Goal: Task Accomplishment & Management: Manage account settings

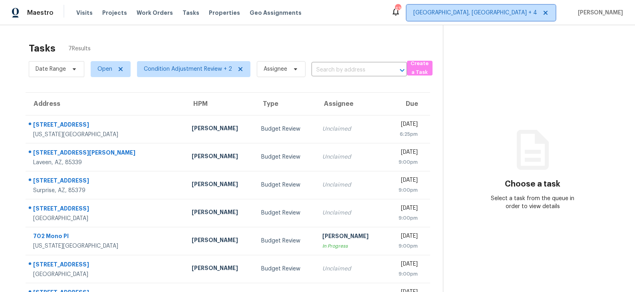
click at [527, 13] on span "Prescott, AZ + 4" at bounding box center [475, 13] width 124 height 8
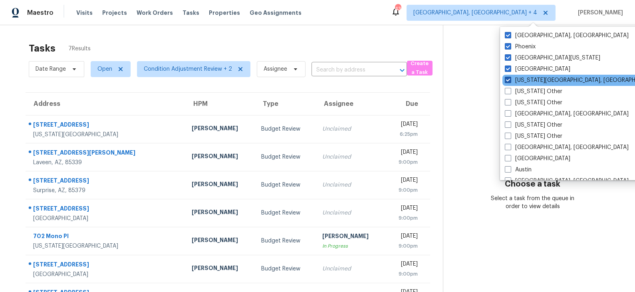
click at [526, 81] on label "Colorado Springs, CO" at bounding box center [582, 80] width 154 height 8
click at [510, 81] on input "Colorado Springs, CO" at bounding box center [507, 78] width 5 height 5
checkbox input "false"
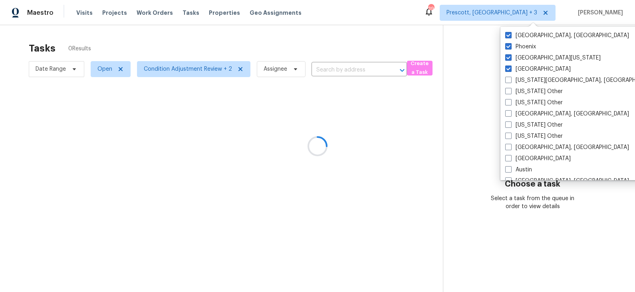
click at [431, 35] on div at bounding box center [317, 146] width 635 height 292
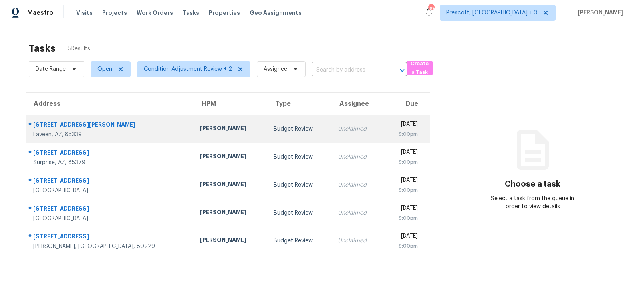
click at [212, 131] on div "Nick Pulliam" at bounding box center [230, 129] width 60 height 10
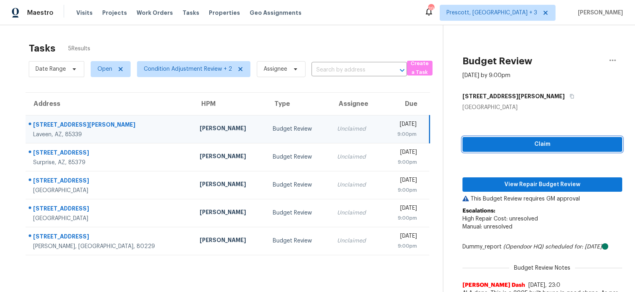
click at [542, 146] on span "Claim" at bounding box center [542, 144] width 147 height 10
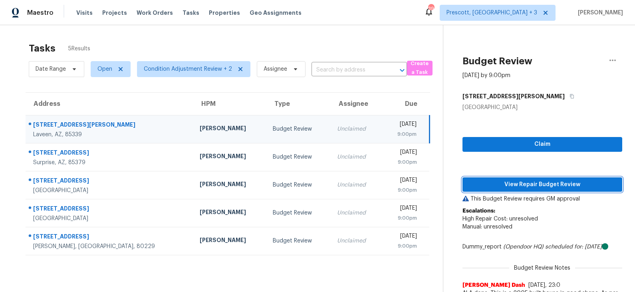
click at [529, 182] on span "View Repair Budget Review" at bounding box center [542, 185] width 147 height 10
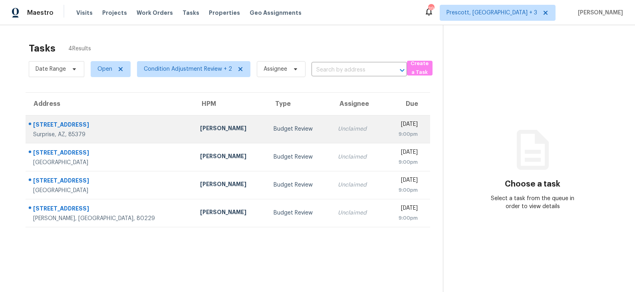
click at [273, 127] on div "Budget Review" at bounding box center [298, 129] width 51 height 8
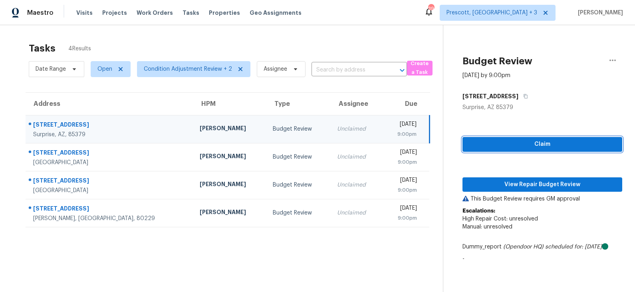
click at [520, 144] on span "Claim" at bounding box center [542, 144] width 147 height 10
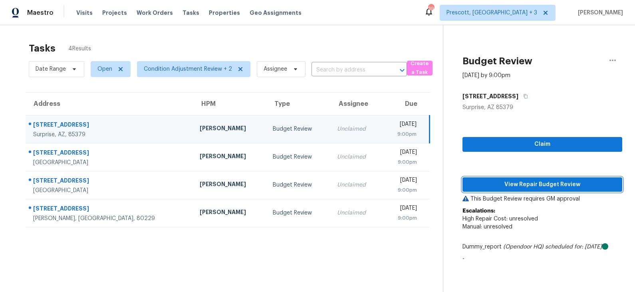
click at [527, 184] on span "View Repair Budget Review" at bounding box center [542, 185] width 147 height 10
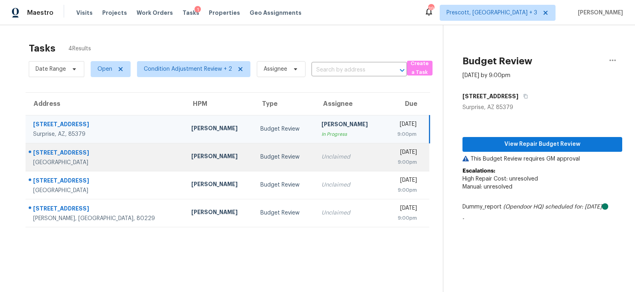
click at [260, 156] on div "Budget Review" at bounding box center [284, 157] width 48 height 8
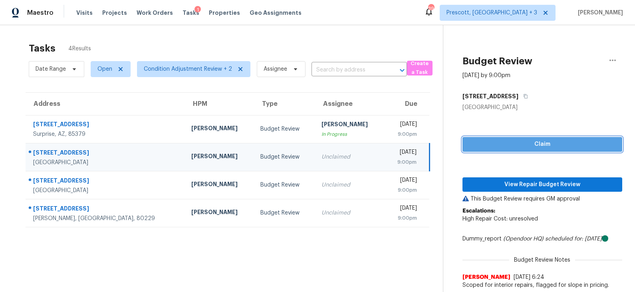
click at [516, 147] on span "Claim" at bounding box center [542, 144] width 147 height 10
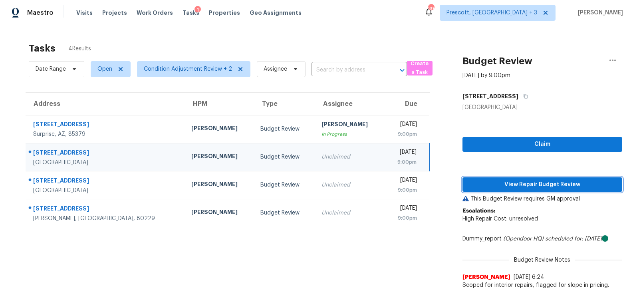
click at [517, 180] on span "View Repair Budget Review" at bounding box center [542, 185] width 147 height 10
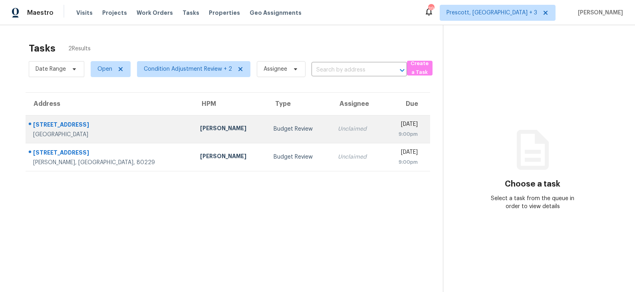
click at [273, 132] on div "Budget Review" at bounding box center [298, 129] width 51 height 8
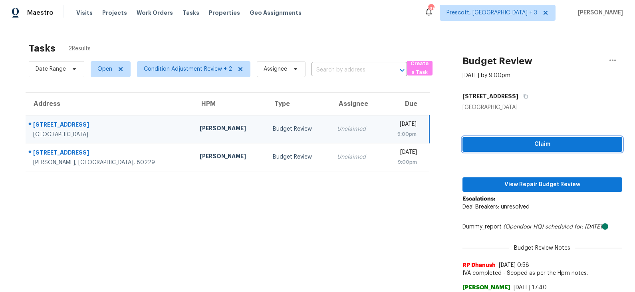
click at [511, 149] on span "Claim" at bounding box center [542, 144] width 147 height 10
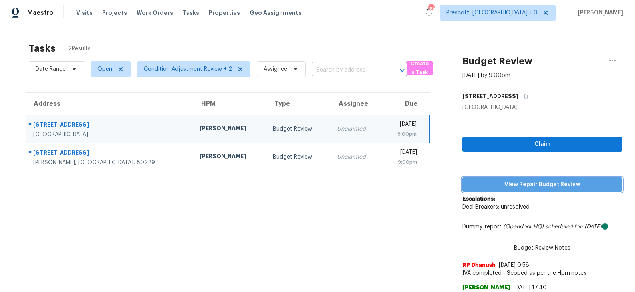
click at [511, 182] on span "View Repair Budget Review" at bounding box center [542, 185] width 147 height 10
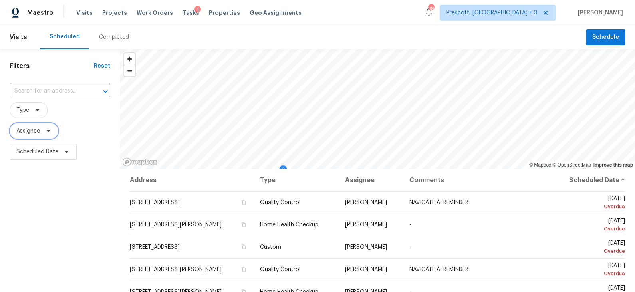
click at [47, 132] on icon at bounding box center [48, 131] width 6 height 6
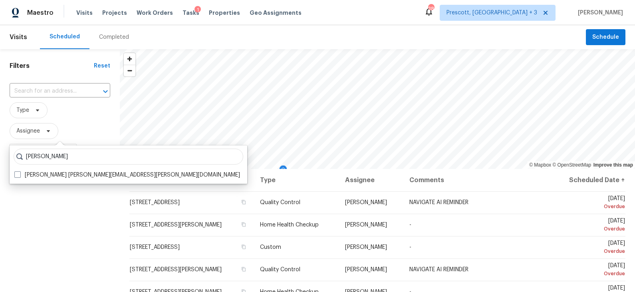
type input "brian borntrager"
click at [51, 176] on label "Brian Borntrager brian.borntrager@opendoor.com" at bounding box center [127, 175] width 226 height 8
click at [20, 176] on input "Brian Borntrager brian.borntrager@opendoor.com" at bounding box center [16, 173] width 5 height 5
checkbox input "true"
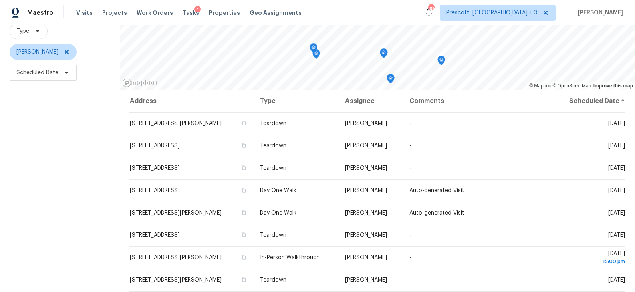
scroll to position [81, 0]
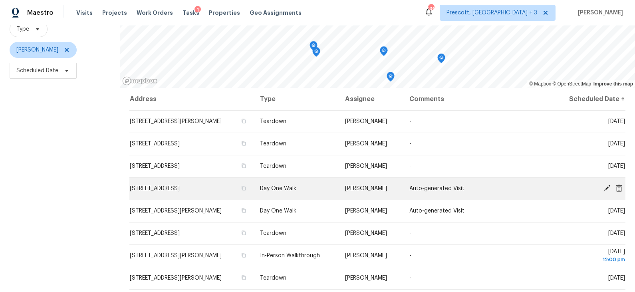
click at [608, 187] on icon at bounding box center [606, 187] width 7 height 7
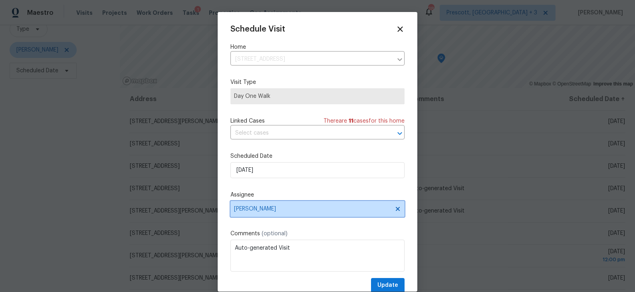
click at [281, 209] on span "[PERSON_NAME]" at bounding box center [312, 209] width 156 height 6
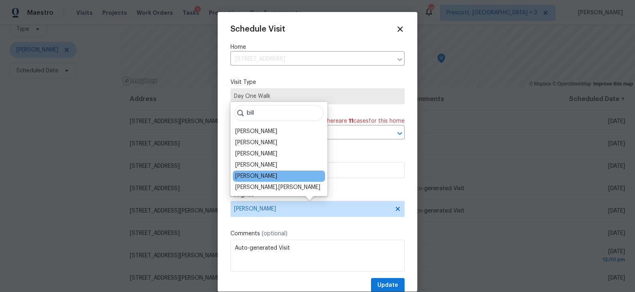
type input "bill"
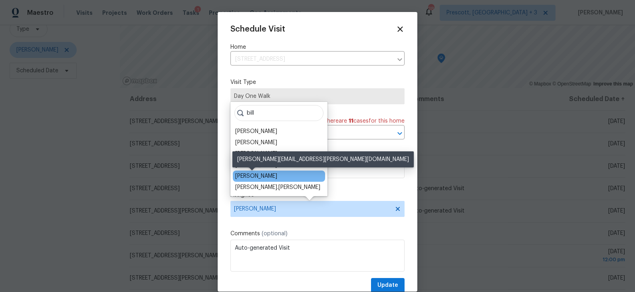
click at [266, 174] on div "[PERSON_NAME]" at bounding box center [256, 176] width 42 height 8
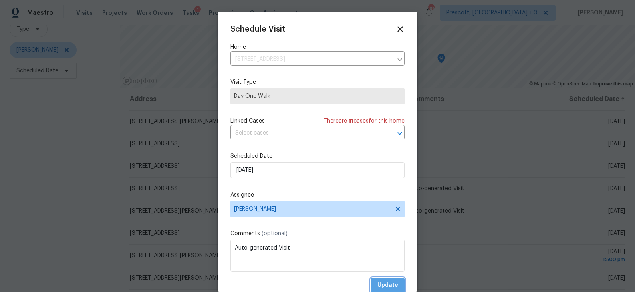
click at [389, 285] on span "Update" at bounding box center [387, 285] width 21 height 10
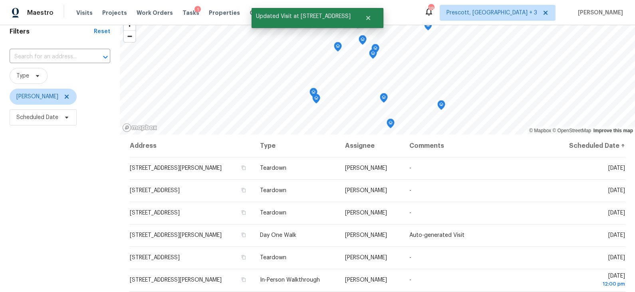
scroll to position [30, 0]
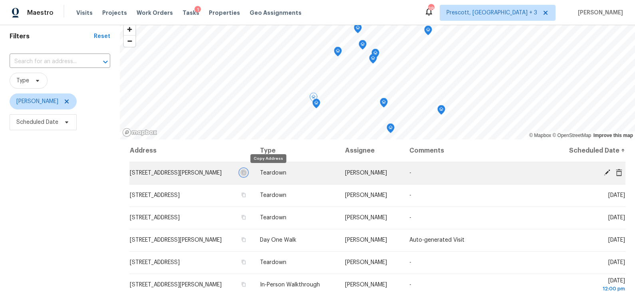
click at [246, 173] on icon "button" at bounding box center [243, 172] width 5 height 5
click at [606, 172] on icon at bounding box center [607, 172] width 6 height 6
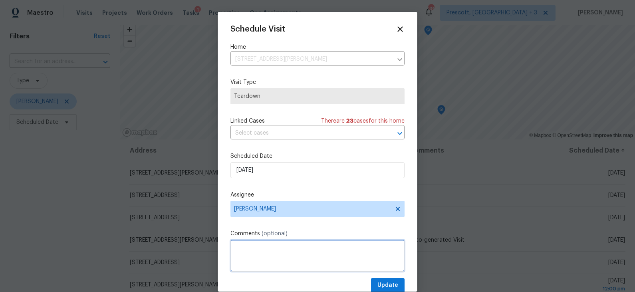
click at [293, 255] on textarea at bounding box center [317, 256] width 174 height 32
type textarea "COE 10/14"
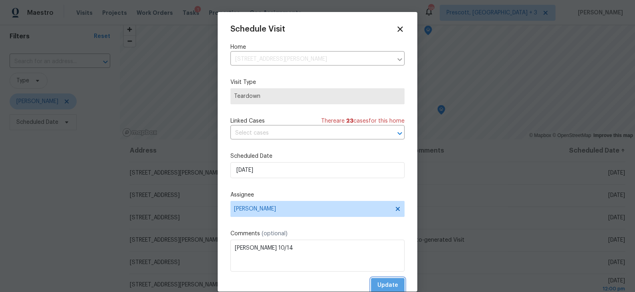
click at [383, 284] on span "Update" at bounding box center [387, 285] width 21 height 10
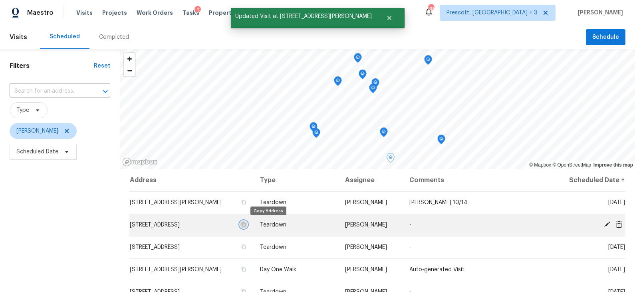
click at [246, 225] on icon "button" at bounding box center [243, 224] width 5 height 5
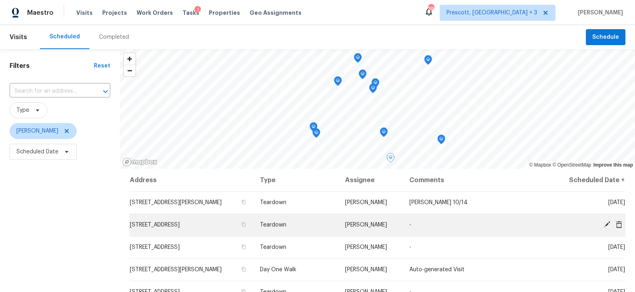
click at [607, 224] on icon at bounding box center [607, 224] width 6 height 6
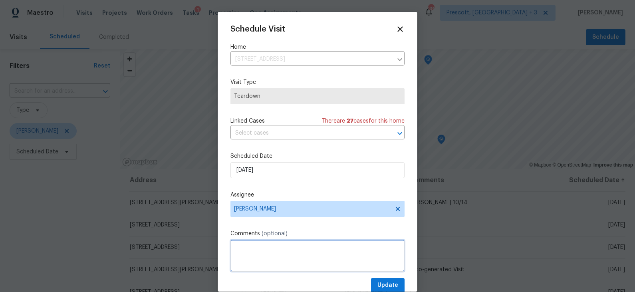
click at [298, 249] on textarea at bounding box center [317, 256] width 174 height 32
type textarea "COE 10/14"
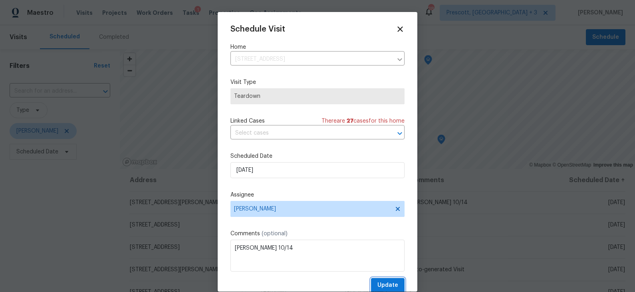
click at [387, 282] on span "Update" at bounding box center [387, 285] width 21 height 10
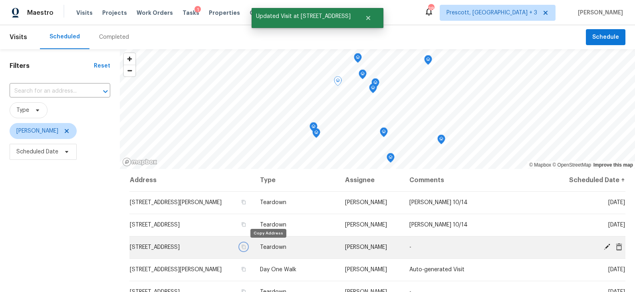
click at [246, 246] on icon "button" at bounding box center [244, 247] width 4 height 4
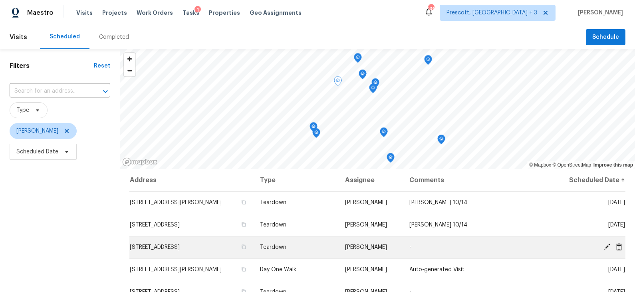
click at [606, 246] on icon at bounding box center [606, 246] width 7 height 7
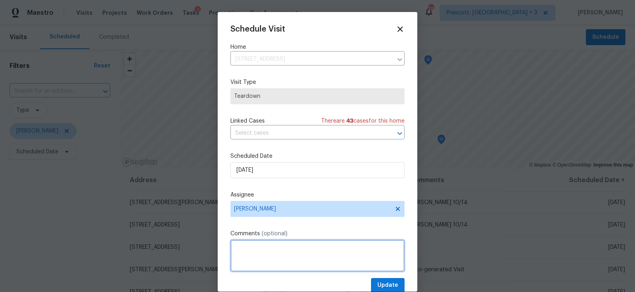
click at [274, 258] on textarea at bounding box center [317, 256] width 174 height 32
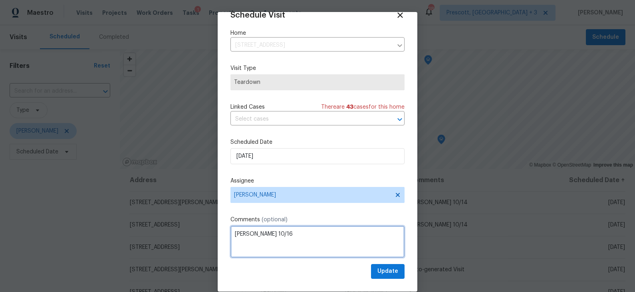
type textarea "COE 10/16"
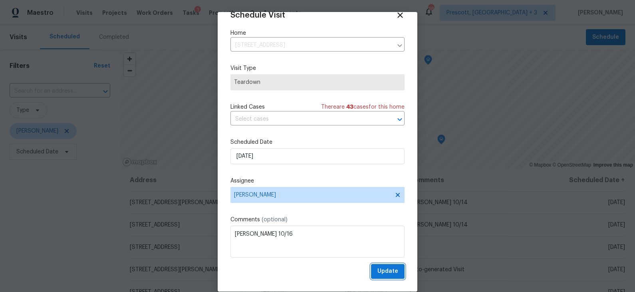
click at [385, 271] on span "Update" at bounding box center [387, 271] width 21 height 10
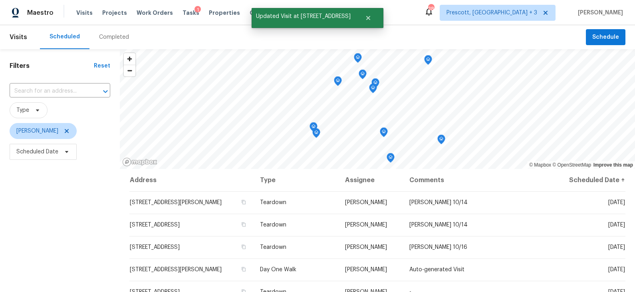
scroll to position [21, 0]
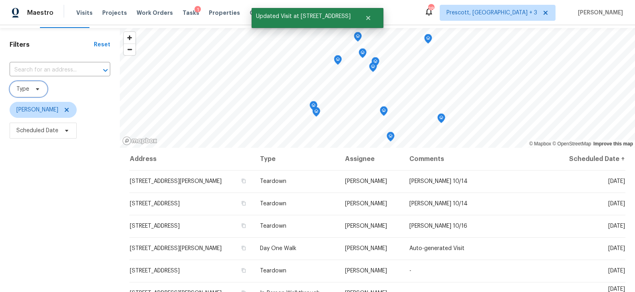
click at [32, 88] on span at bounding box center [36, 89] width 9 height 6
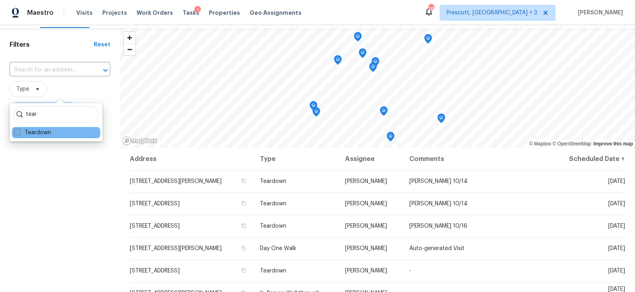
type input "tear"
click at [36, 134] on label "Teardown" at bounding box center [32, 133] width 37 height 8
click at [20, 134] on input "Teardown" at bounding box center [16, 131] width 5 height 5
checkbox input "true"
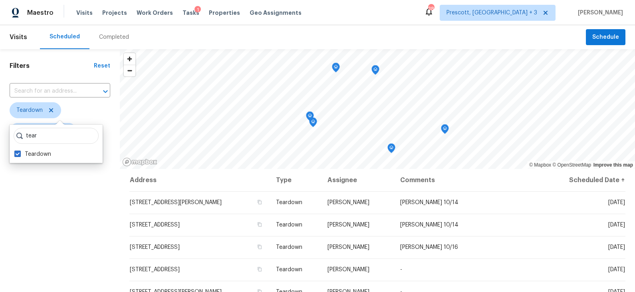
click at [71, 190] on div "Filters Reset ​ Teardown Brian Borntrager Scheduled Date" at bounding box center [60, 225] width 120 height 353
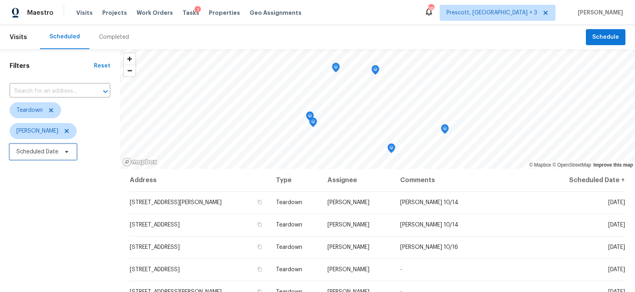
click at [53, 154] on span "Scheduled Date" at bounding box center [37, 152] width 42 height 8
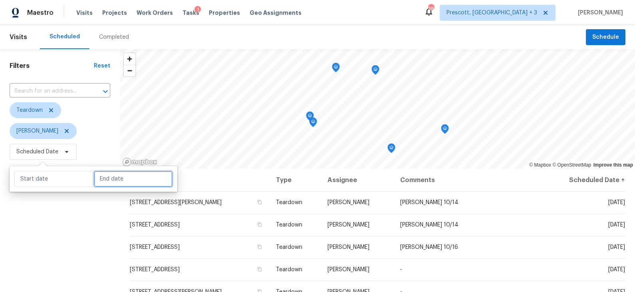
click at [97, 178] on input "text" at bounding box center [133, 179] width 79 height 16
select select "9"
select select "2025"
select select "10"
select select "2025"
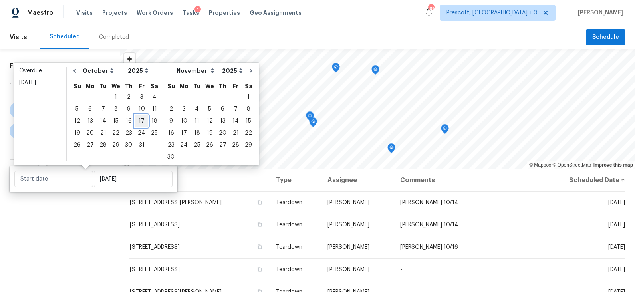
click at [141, 120] on div "17" at bounding box center [141, 120] width 13 height 11
type input "[DATE]"
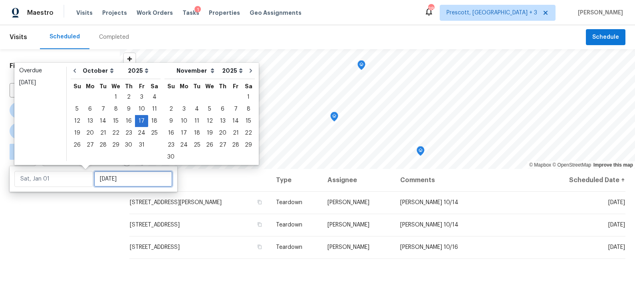
type input "[DATE]"
type input "Thu, Oct 23"
type input "[DATE]"
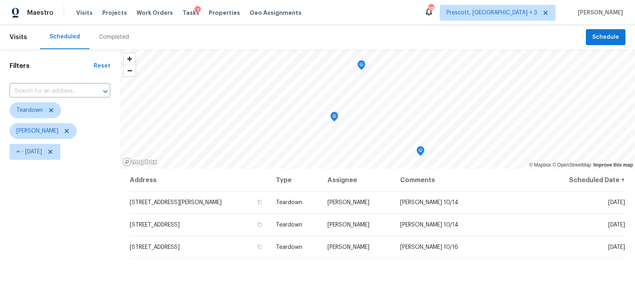
click at [73, 214] on div "Filters Reset ​ Teardown Brian Borntrager ∞ - Fri, Oct 17" at bounding box center [60, 225] width 120 height 353
click at [71, 221] on div "Filters Reset ​ Teardown Brian Borntrager ∞ - Fri, Oct 17" at bounding box center [60, 225] width 120 height 353
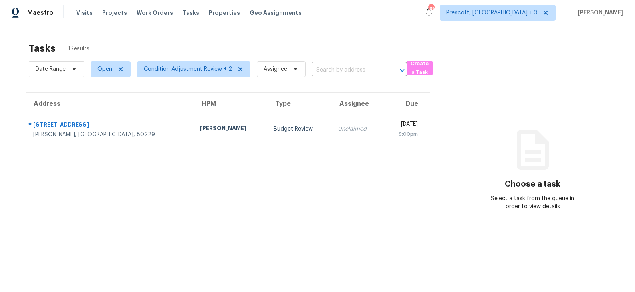
click at [267, 131] on td "Budget Review" at bounding box center [299, 129] width 64 height 28
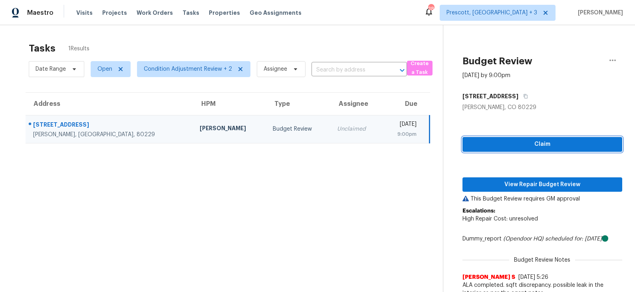
click at [496, 147] on span "Claim" at bounding box center [542, 144] width 147 height 10
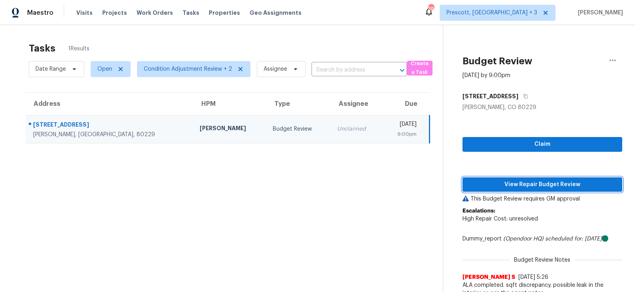
click at [499, 184] on span "View Repair Budget Review" at bounding box center [542, 185] width 147 height 10
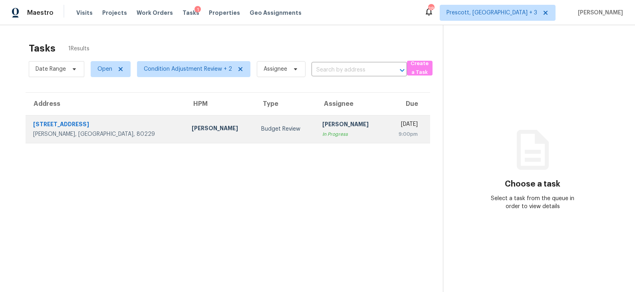
click at [392, 126] on div "Thu, Oct 9th 2025" at bounding box center [405, 125] width 26 height 10
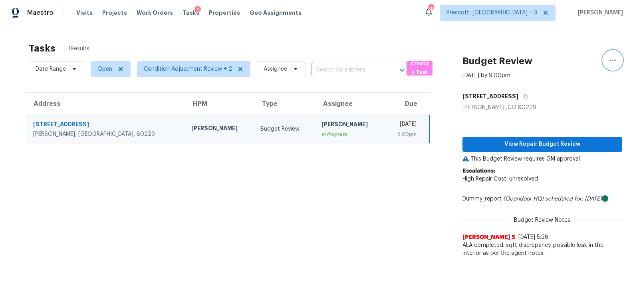
click at [617, 60] on icon "button" at bounding box center [613, 60] width 10 height 10
click at [584, 65] on div "Unclaim this task" at bounding box center [567, 62] width 62 height 8
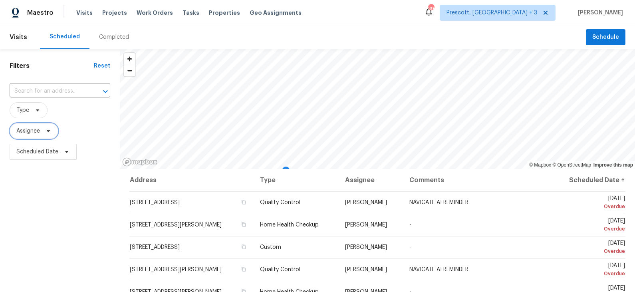
click at [45, 129] on icon at bounding box center [48, 131] width 6 height 6
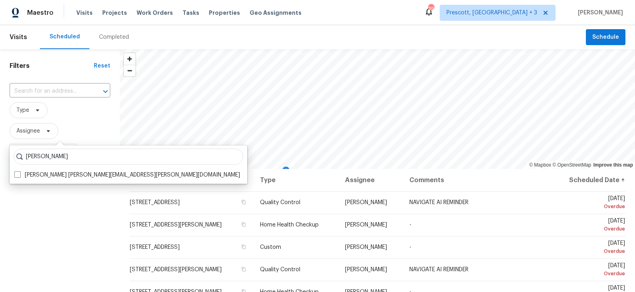
type input "[PERSON_NAME]"
click at [57, 172] on label "[PERSON_NAME] [PERSON_NAME][EMAIL_ADDRESS][PERSON_NAME][DOMAIN_NAME]" at bounding box center [127, 175] width 226 height 8
click at [20, 172] on input "[PERSON_NAME] [PERSON_NAME][EMAIL_ADDRESS][PERSON_NAME][DOMAIN_NAME]" at bounding box center [16, 173] width 5 height 5
checkbox input "true"
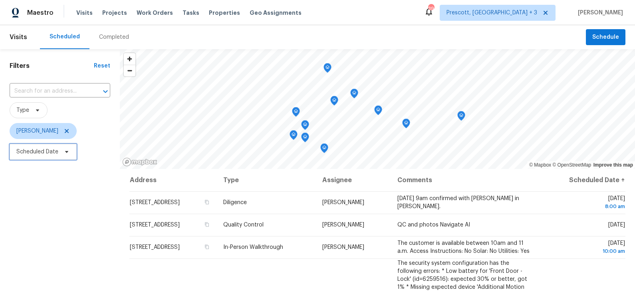
click at [55, 152] on span "Scheduled Date" at bounding box center [37, 152] width 42 height 8
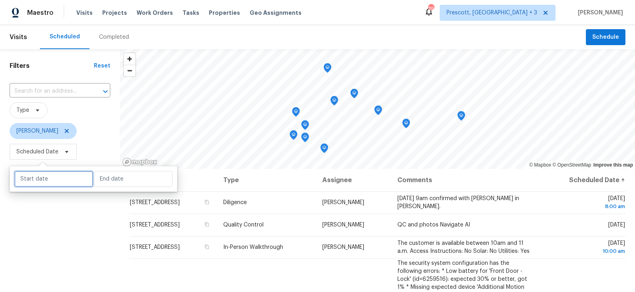
click at [44, 177] on input "text" at bounding box center [53, 179] width 79 height 16
select select "9"
select select "2025"
select select "10"
select select "2025"
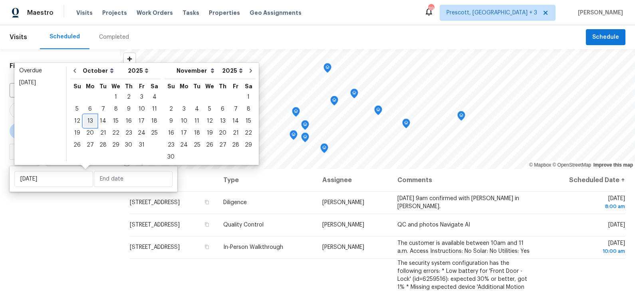
click at [87, 121] on div "13" at bounding box center [89, 120] width 13 height 11
type input "Mon, Oct 13"
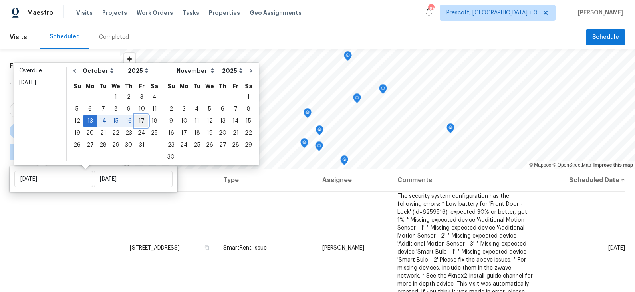
click at [140, 121] on div "17" at bounding box center [141, 120] width 13 height 11
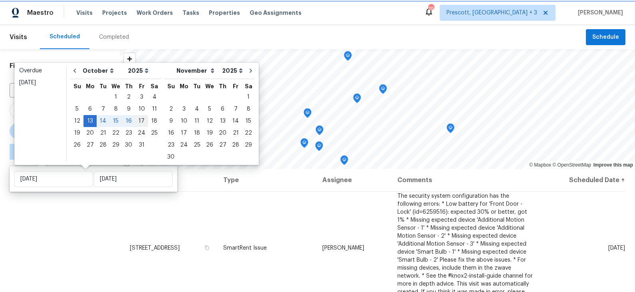
type input "Fri, Oct 17"
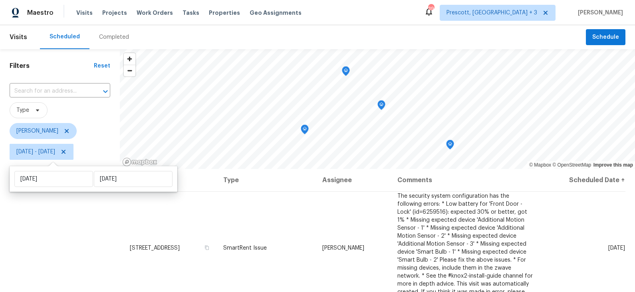
click at [96, 218] on div "Filters Reset ​ Type Jeremy Van Kirk Mon, Oct 13 - Fri, Oct 17" at bounding box center [60, 225] width 120 height 353
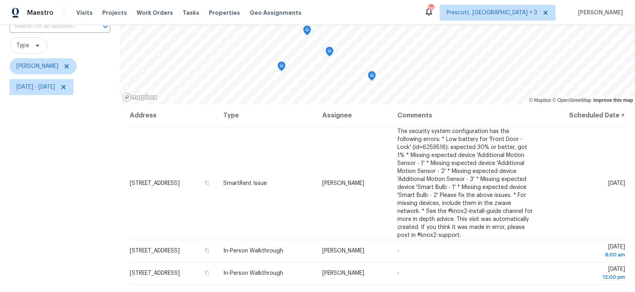
scroll to position [61, 0]
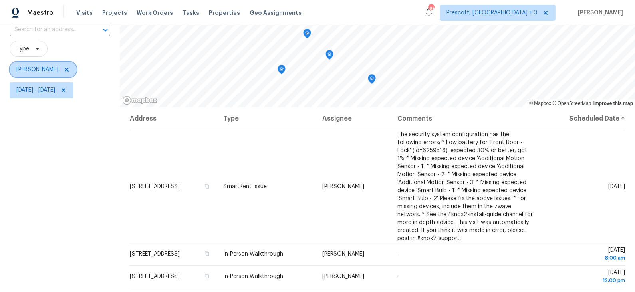
click at [66, 69] on icon at bounding box center [67, 69] width 4 height 4
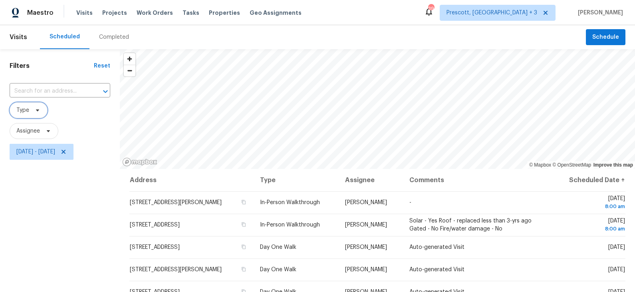
click at [34, 110] on icon at bounding box center [37, 110] width 6 height 6
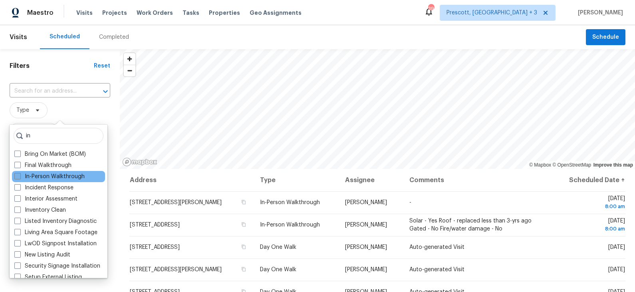
type input "in"
click at [45, 174] on label "In-Person Walkthrough" at bounding box center [49, 176] width 70 height 8
click at [20, 174] on input "In-Person Walkthrough" at bounding box center [16, 174] width 5 height 5
checkbox input "true"
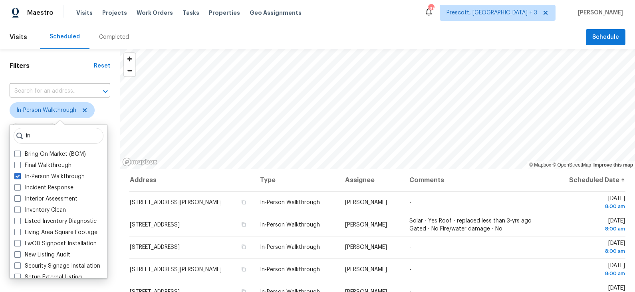
click at [109, 115] on span "In-Person Walkthrough" at bounding box center [60, 110] width 101 height 16
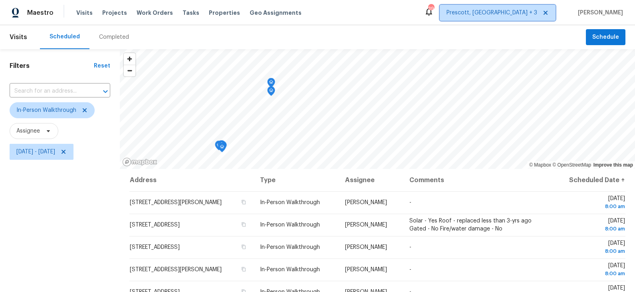
click at [532, 13] on span "Prescott, [GEOGRAPHIC_DATA] + 3" at bounding box center [491, 13] width 91 height 8
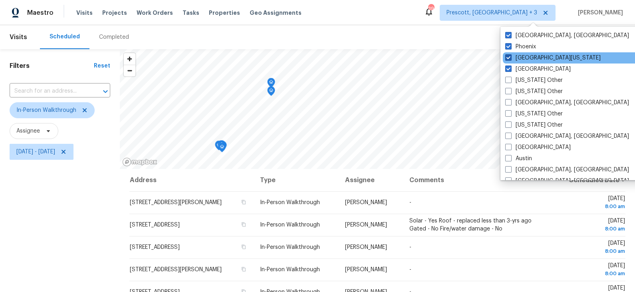
click at [528, 57] on label "Northern Colorado" at bounding box center [552, 58] width 95 height 8
click at [510, 57] on input "Northern Colorado" at bounding box center [507, 56] width 5 height 5
checkbox input "false"
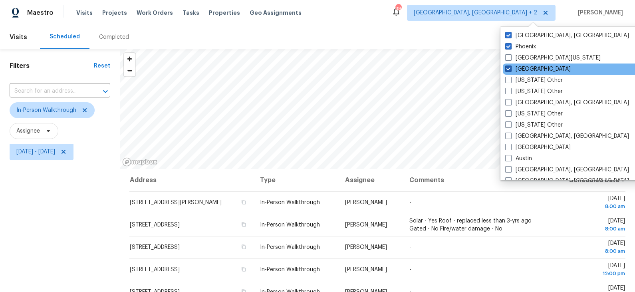
click at [525, 69] on label "Denver" at bounding box center [537, 69] width 65 height 8
click at [510, 69] on input "Denver" at bounding box center [507, 67] width 5 height 5
checkbox input "false"
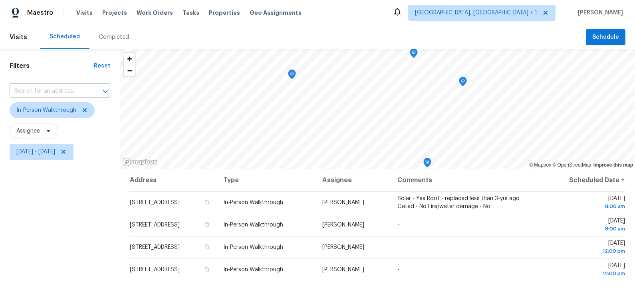
click at [437, 28] on div "Scheduled Completed" at bounding box center [313, 37] width 546 height 24
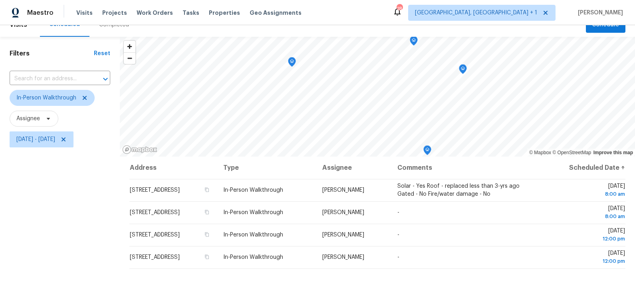
scroll to position [11, 0]
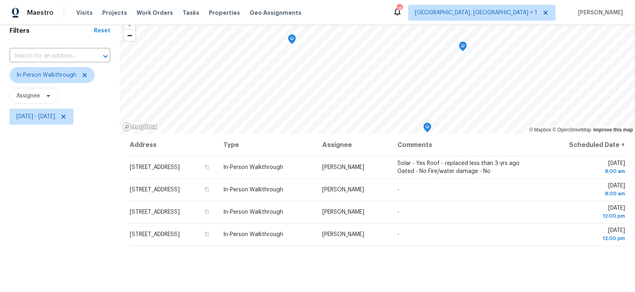
scroll to position [45, 0]
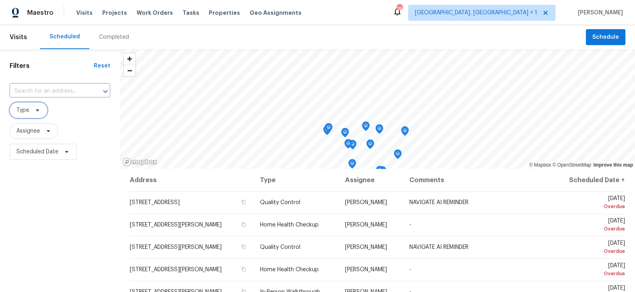
click at [36, 111] on icon at bounding box center [37, 110] width 6 height 6
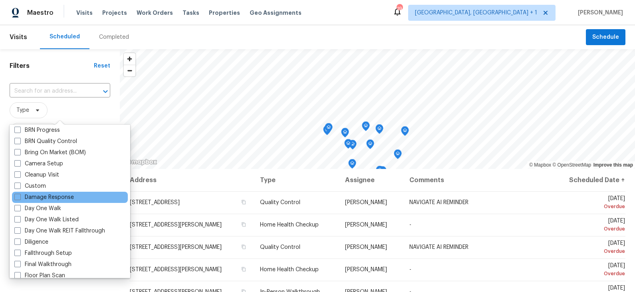
scroll to position [73, 0]
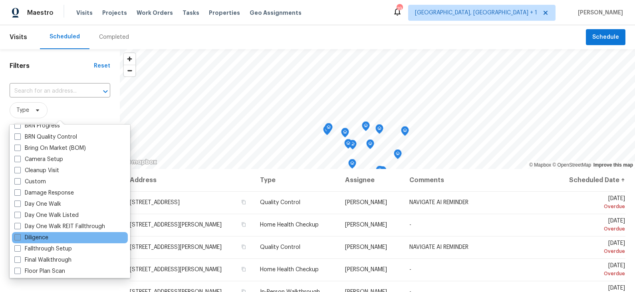
click at [41, 237] on label "Diligence" at bounding box center [31, 238] width 34 height 8
click at [20, 237] on input "Diligence" at bounding box center [16, 236] width 5 height 5
checkbox input "true"
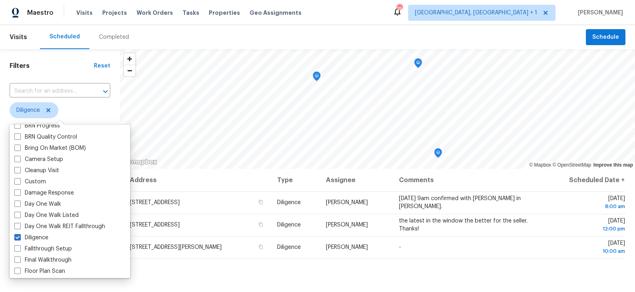
click at [102, 111] on span "Diligence" at bounding box center [60, 110] width 101 height 16
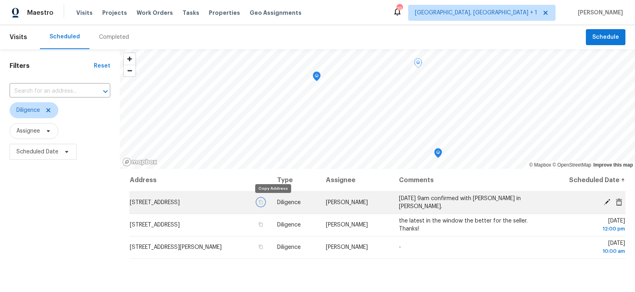
click at [263, 202] on icon "button" at bounding box center [260, 202] width 5 height 5
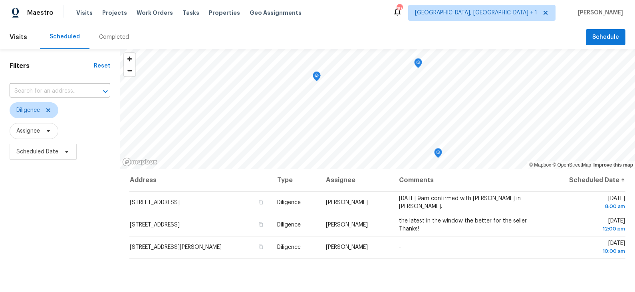
click at [116, 35] on div "Completed" at bounding box center [114, 37] width 30 height 8
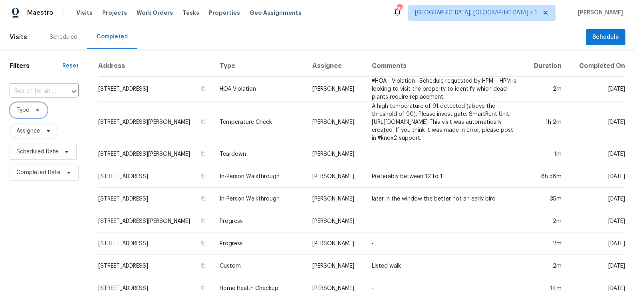
click at [38, 112] on icon at bounding box center [37, 110] width 6 height 6
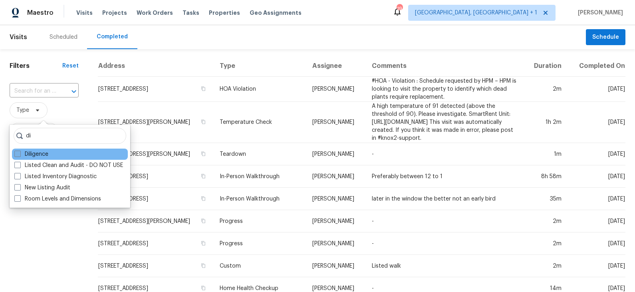
type input "di"
click at [32, 155] on label "Diligence" at bounding box center [31, 154] width 34 height 8
click at [20, 155] on input "Diligence" at bounding box center [16, 152] width 5 height 5
checkbox input "true"
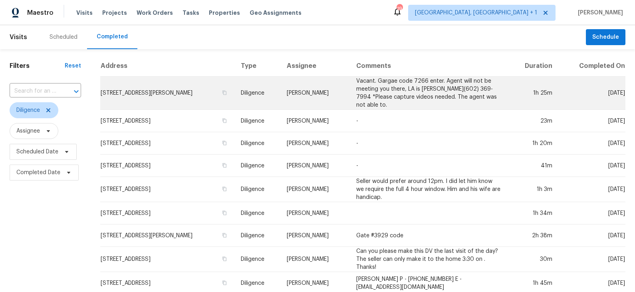
click at [195, 89] on td "7695 E Pozos Dr, Scottsdale, AZ 85255" at bounding box center [167, 93] width 134 height 33
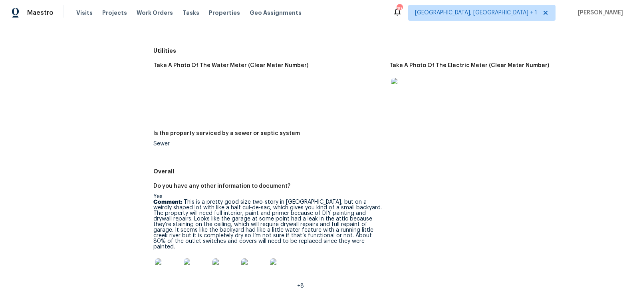
scroll to position [1067, 0]
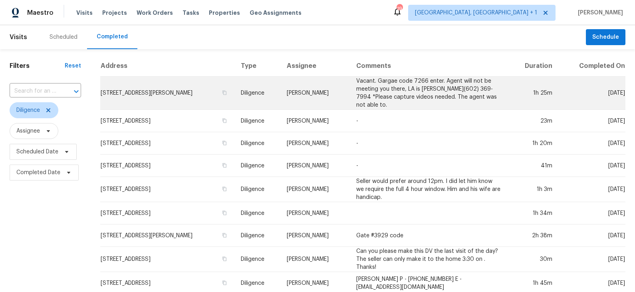
click at [194, 89] on td "[STREET_ADDRESS][PERSON_NAME]" at bounding box center [167, 93] width 134 height 33
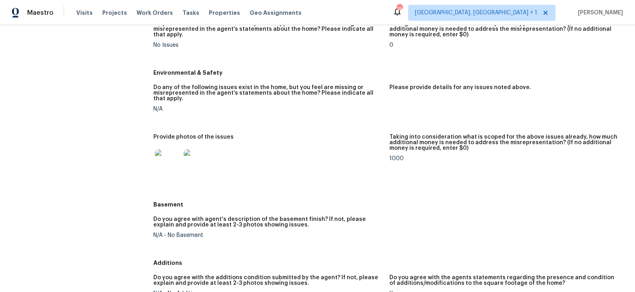
scroll to position [744, 0]
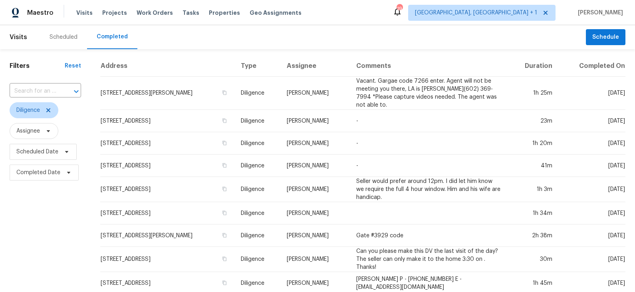
click at [60, 39] on div "Scheduled" at bounding box center [64, 37] width 28 height 8
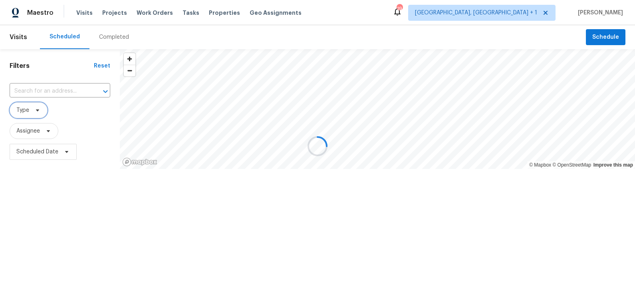
click at [38, 111] on icon at bounding box center [37, 110] width 6 height 6
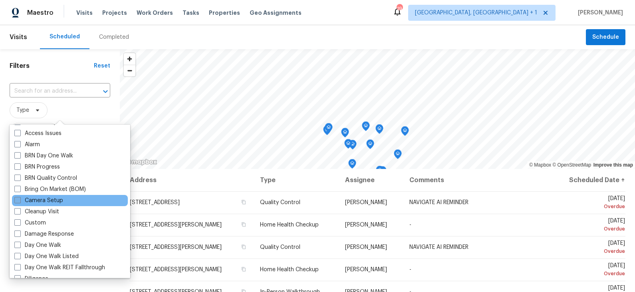
scroll to position [40, 0]
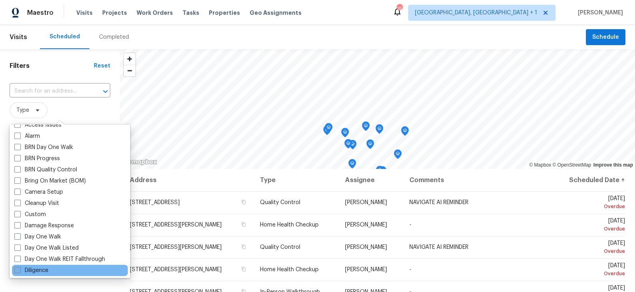
click at [35, 272] on label "Diligence" at bounding box center [31, 270] width 34 height 8
click at [20, 271] on input "Diligence" at bounding box center [16, 268] width 5 height 5
checkbox input "true"
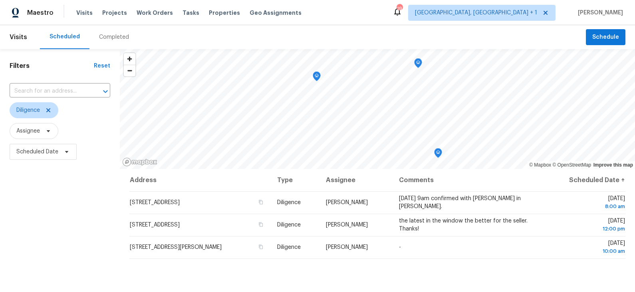
click at [65, 283] on div "Filters Reset ​ Diligence Assignee Scheduled Date" at bounding box center [60, 225] width 120 height 353
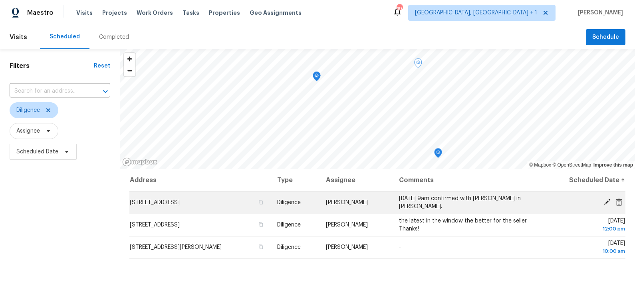
click at [225, 205] on td "[STREET_ADDRESS]" at bounding box center [199, 202] width 141 height 22
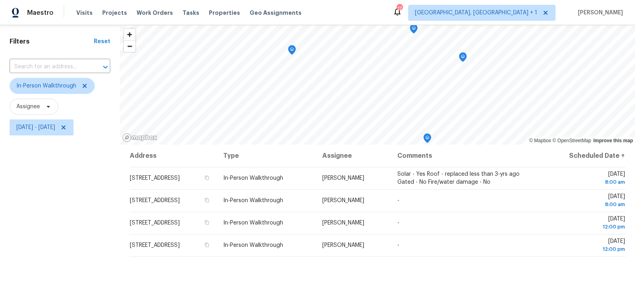
scroll to position [22, 0]
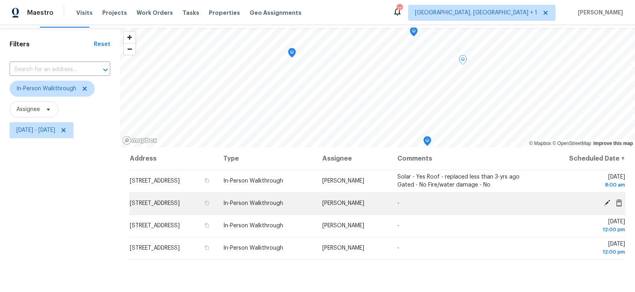
click at [606, 201] on icon at bounding box center [607, 203] width 6 height 6
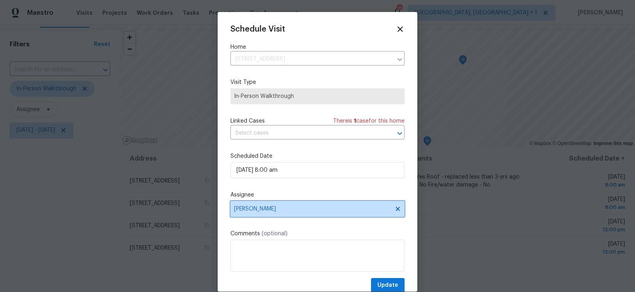
click at [274, 210] on span "[PERSON_NAME]" at bounding box center [312, 209] width 156 height 6
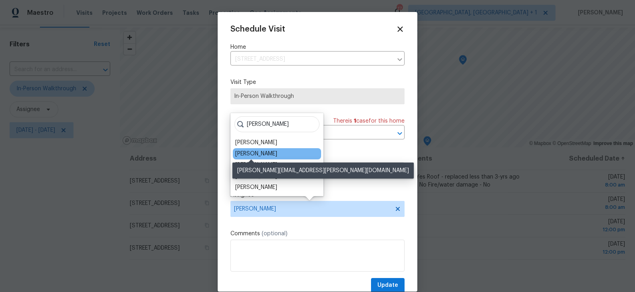
type input "[PERSON_NAME]"
click at [257, 154] on div "[PERSON_NAME]" at bounding box center [256, 154] width 42 height 8
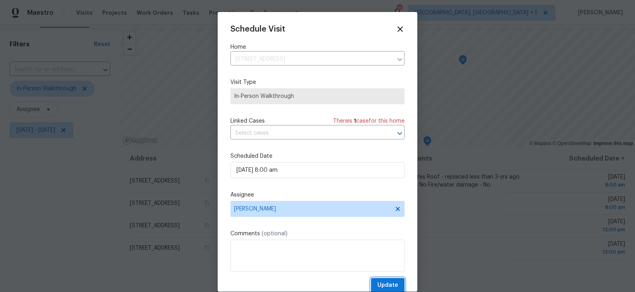
click at [385, 283] on span "Update" at bounding box center [387, 285] width 21 height 10
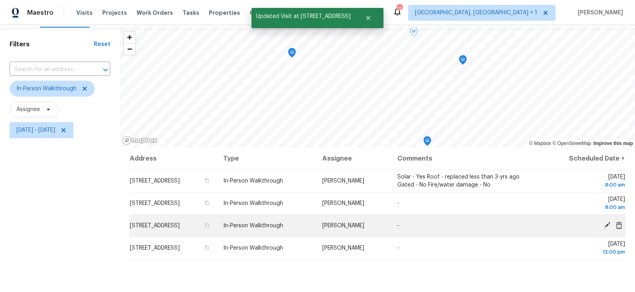
click at [607, 225] on icon at bounding box center [606, 225] width 7 height 7
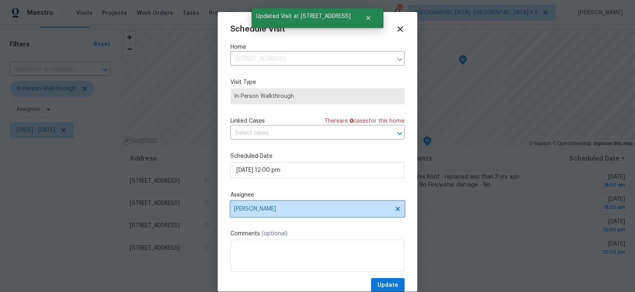
click at [281, 207] on span "[PERSON_NAME]" at bounding box center [312, 209] width 156 height 6
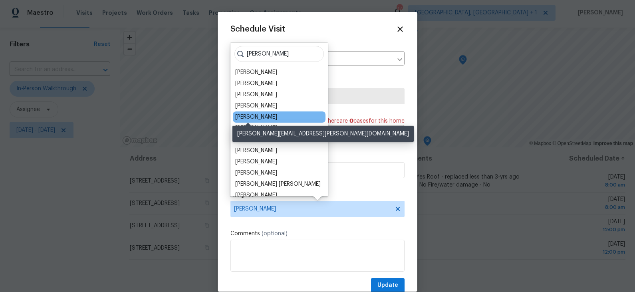
type input "[PERSON_NAME]"
click at [255, 119] on div "[PERSON_NAME]" at bounding box center [256, 117] width 42 height 8
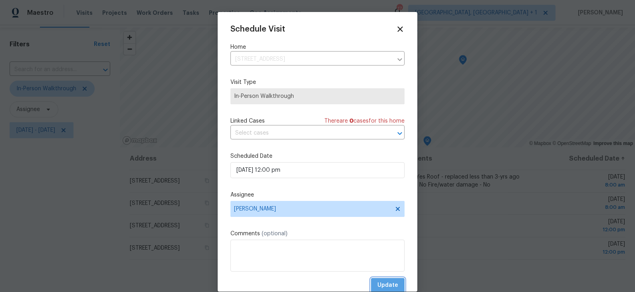
click at [386, 284] on span "Update" at bounding box center [387, 285] width 21 height 10
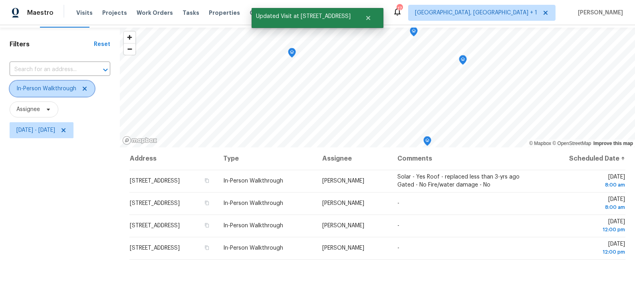
click at [85, 91] on icon at bounding box center [84, 88] width 6 height 6
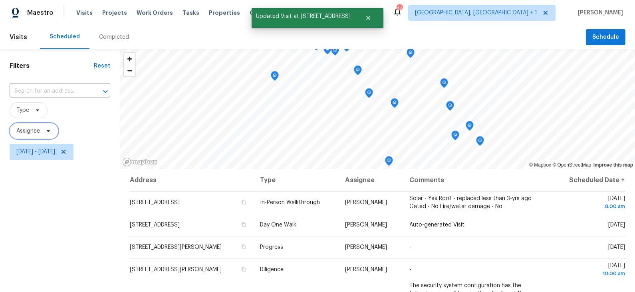
click at [47, 131] on icon at bounding box center [48, 131] width 6 height 6
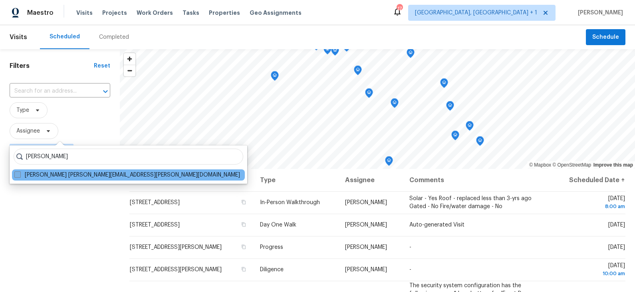
type input "[PERSON_NAME]"
click at [57, 174] on label "[PERSON_NAME] [PERSON_NAME][EMAIL_ADDRESS][PERSON_NAME][DOMAIN_NAME]" at bounding box center [127, 175] width 226 height 8
click at [20, 174] on input "[PERSON_NAME] [PERSON_NAME][EMAIL_ADDRESS][PERSON_NAME][DOMAIN_NAME]" at bounding box center [16, 173] width 5 height 5
checkbox input "true"
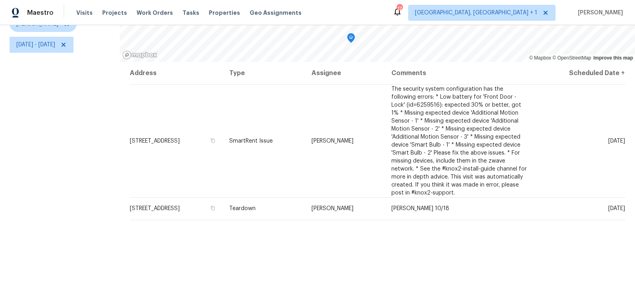
scroll to position [110, 0]
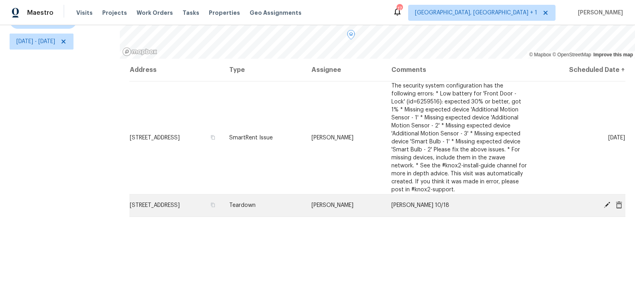
click at [606, 205] on icon at bounding box center [607, 205] width 6 height 6
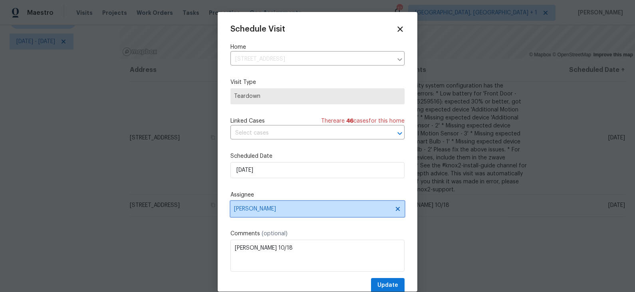
click at [271, 208] on span "[PERSON_NAME]" at bounding box center [312, 209] width 156 height 6
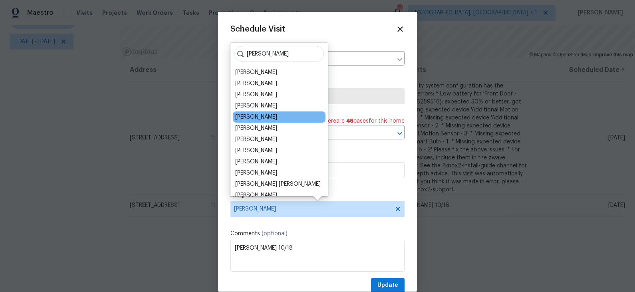
type input "[PERSON_NAME]"
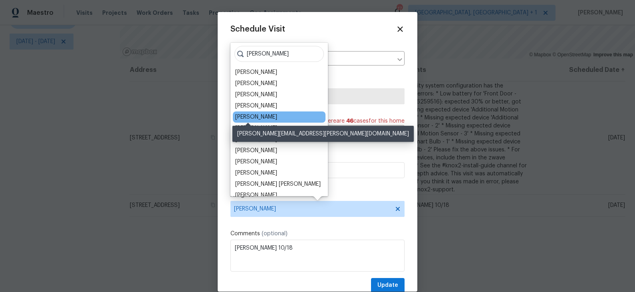
click at [257, 115] on div "[PERSON_NAME]" at bounding box center [256, 117] width 42 height 8
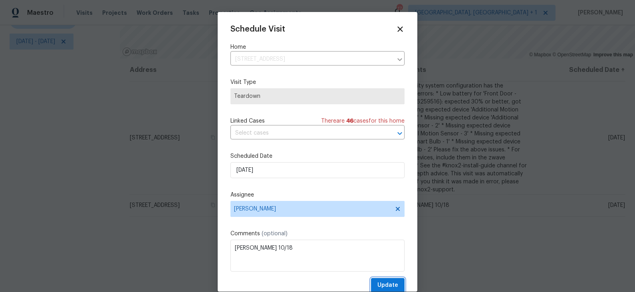
click at [384, 281] on span "Update" at bounding box center [387, 285] width 21 height 10
